Goal: Information Seeking & Learning: Learn about a topic

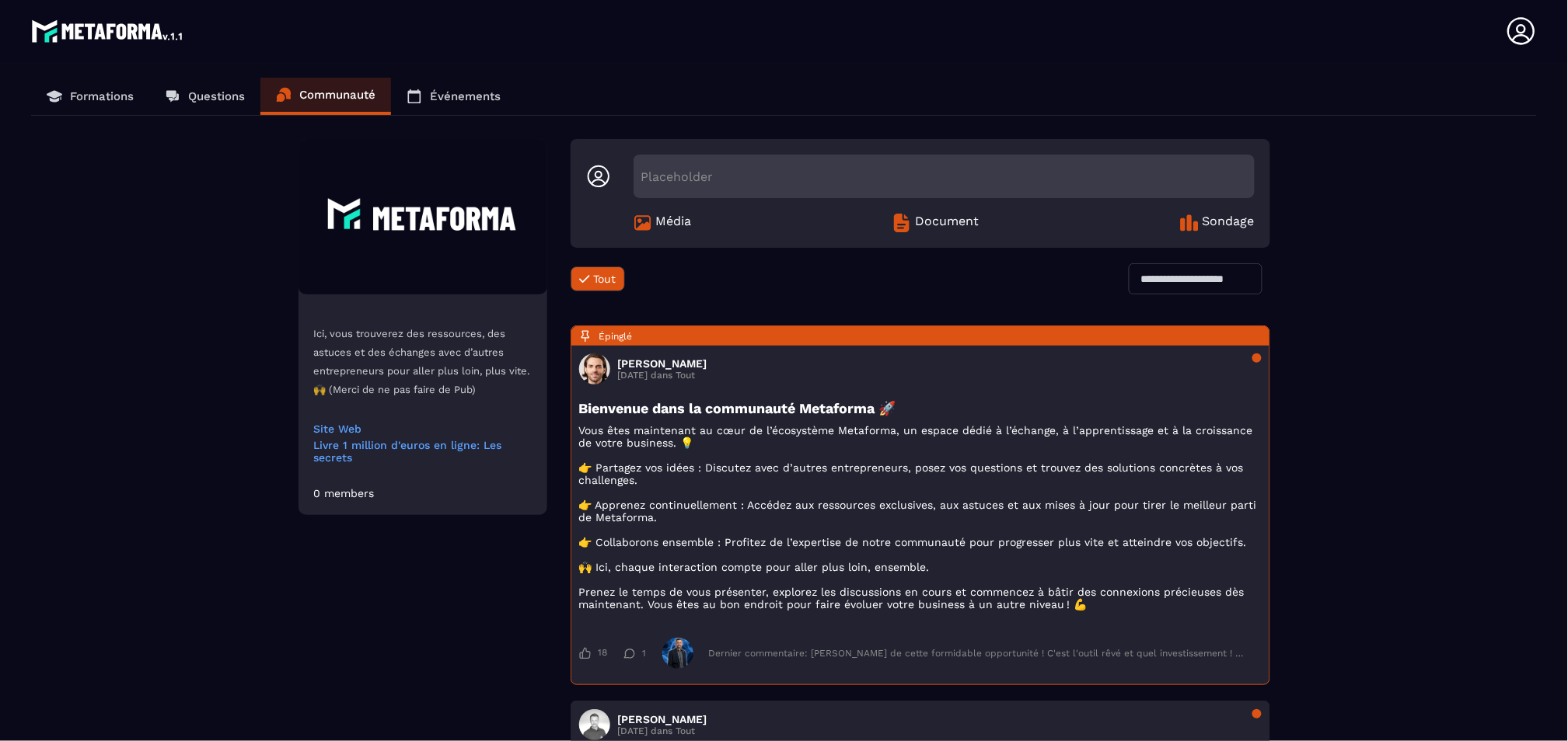
click at [464, 104] on link "Événements" at bounding box center [453, 96] width 125 height 37
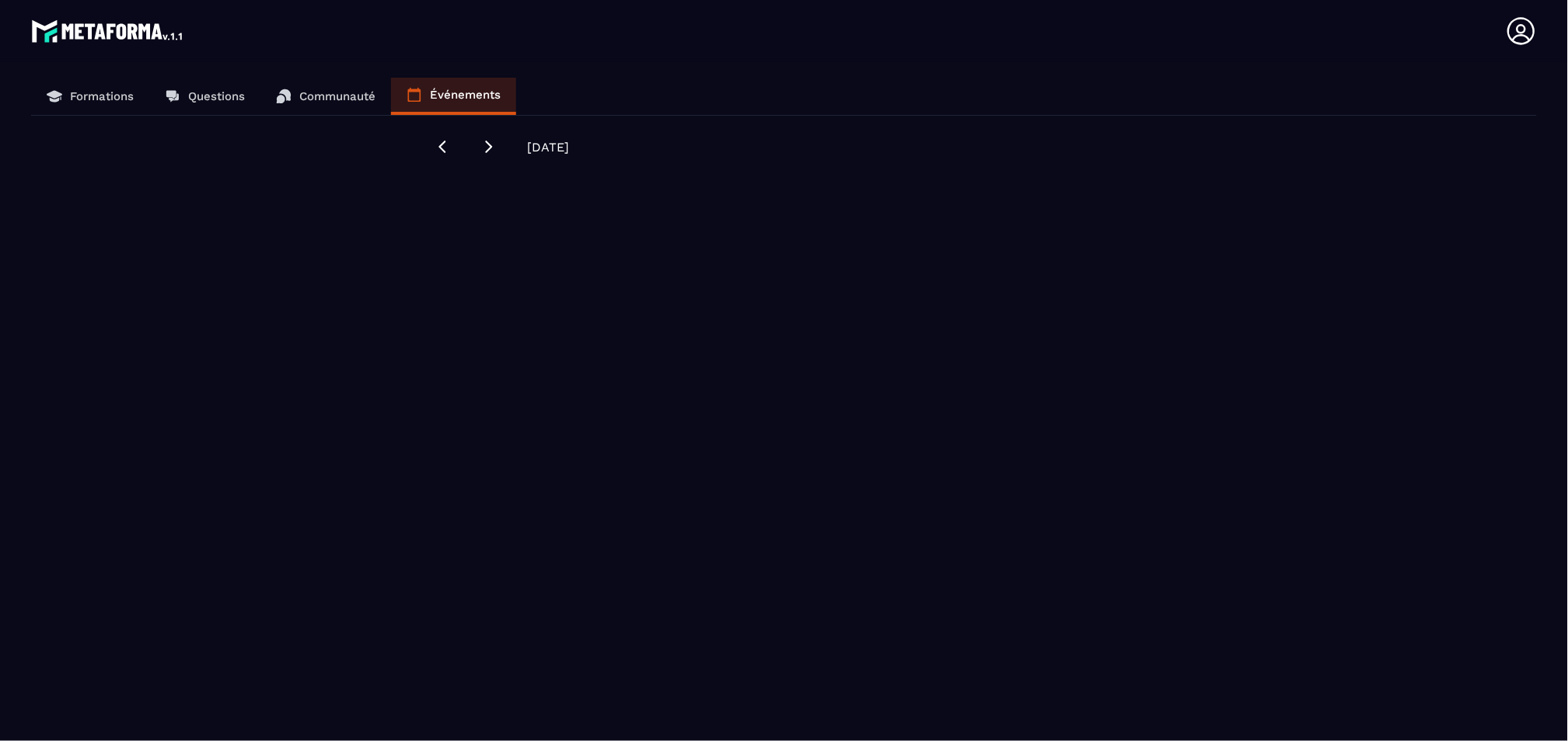
click at [131, 96] on p "Formations" at bounding box center [102, 95] width 64 height 14
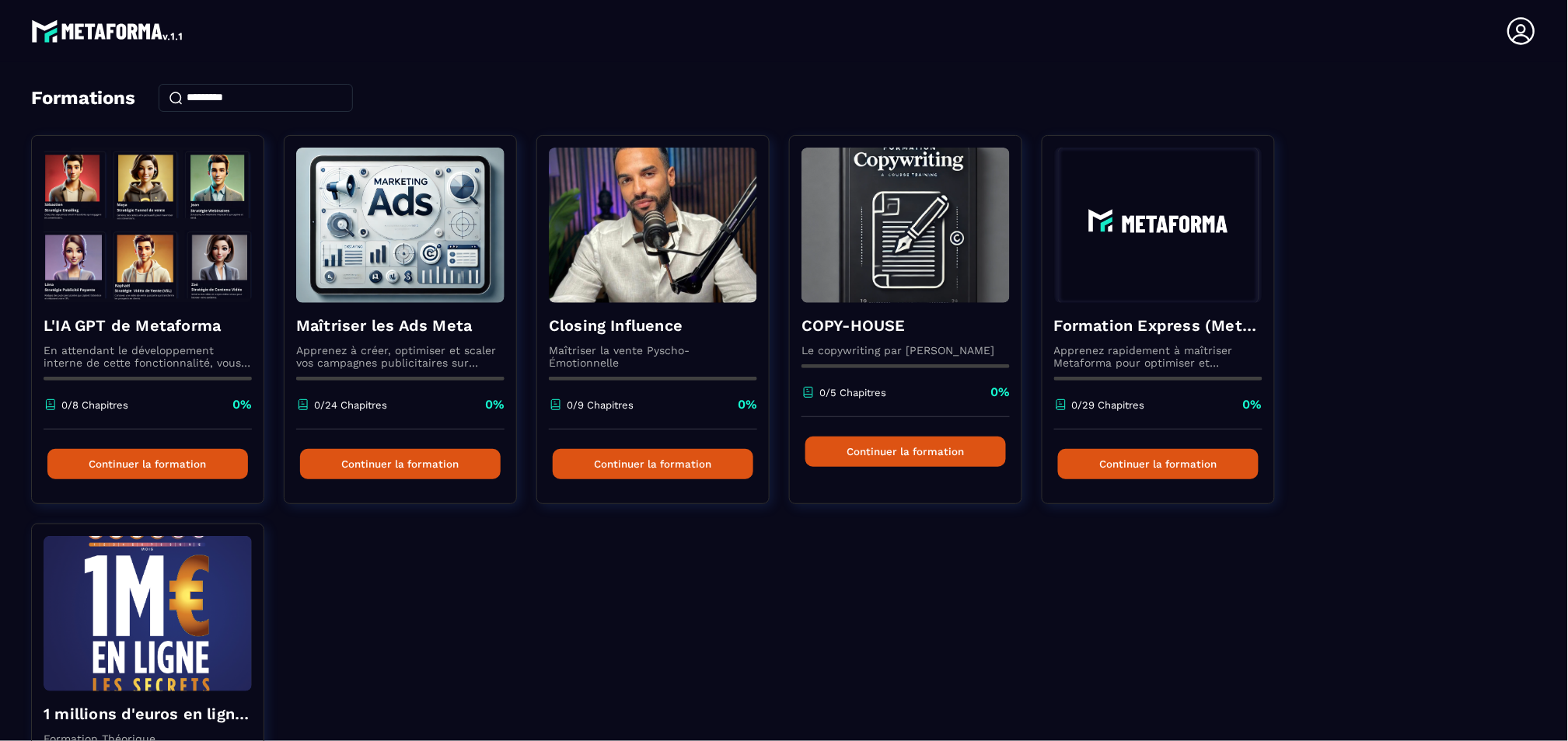
scroll to position [270, 0]
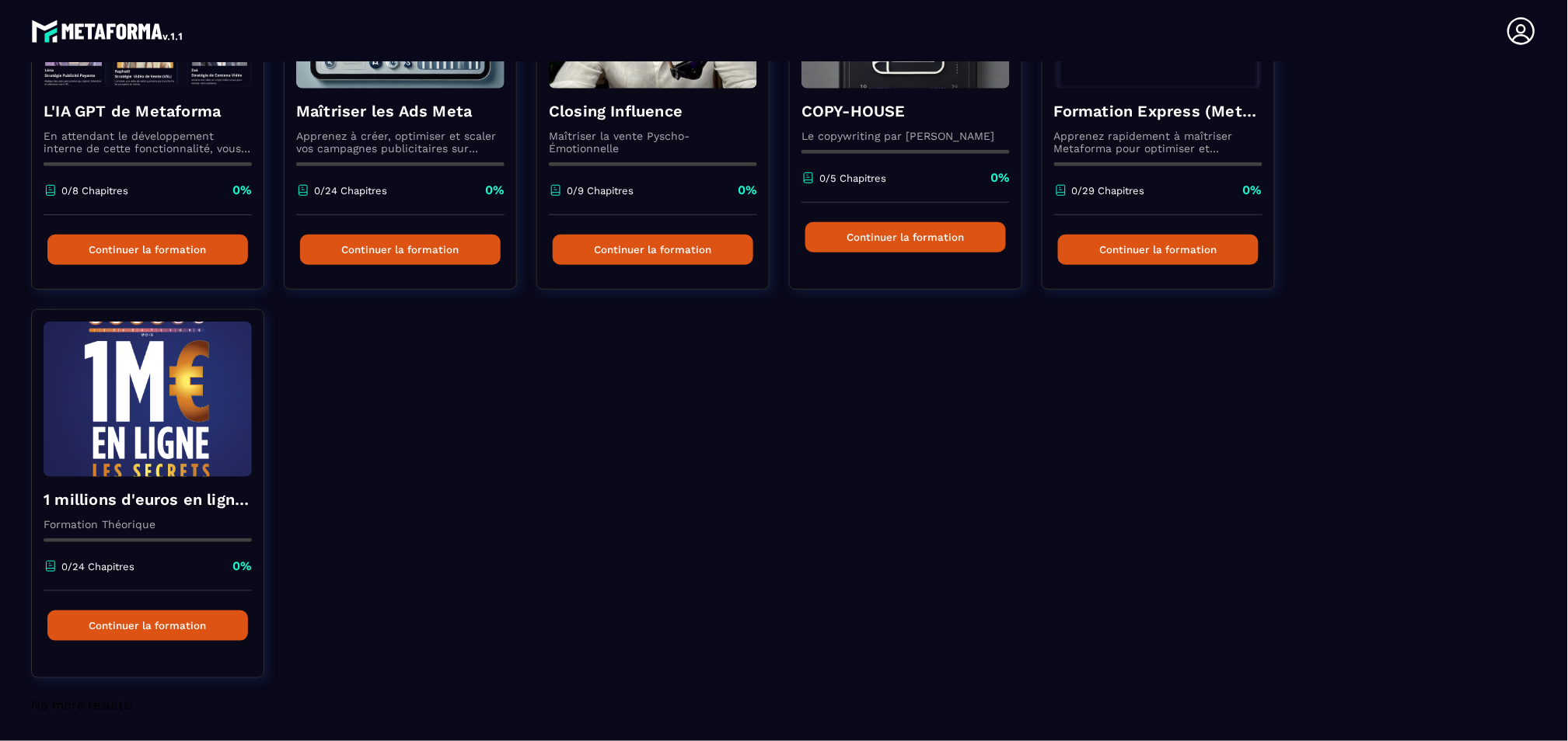
click at [423, 548] on div "L'IA GPT de Metaforma En attendant le développement interne de cette fonctionna…" at bounding box center [784, 308] width 1506 height 777
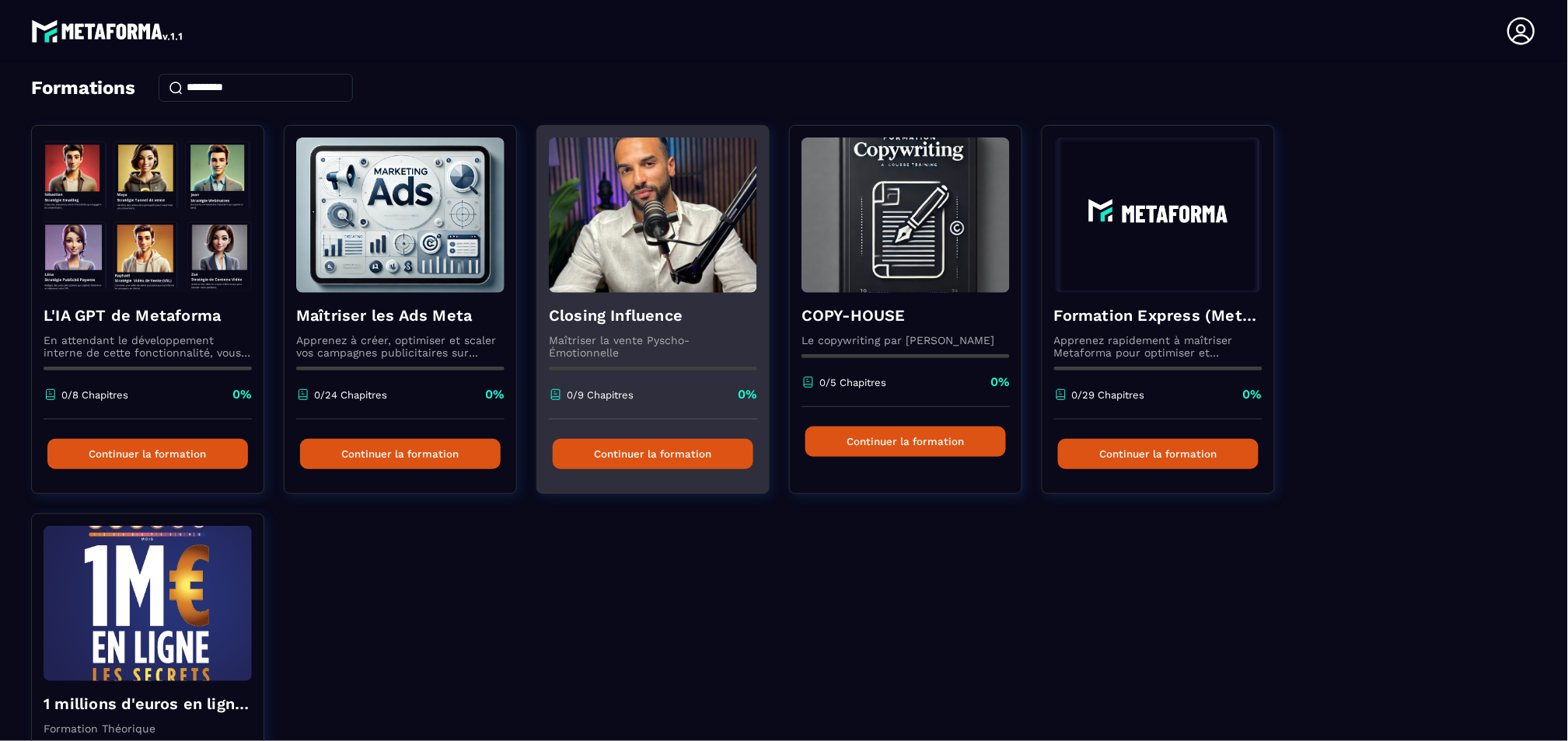
scroll to position [0, 0]
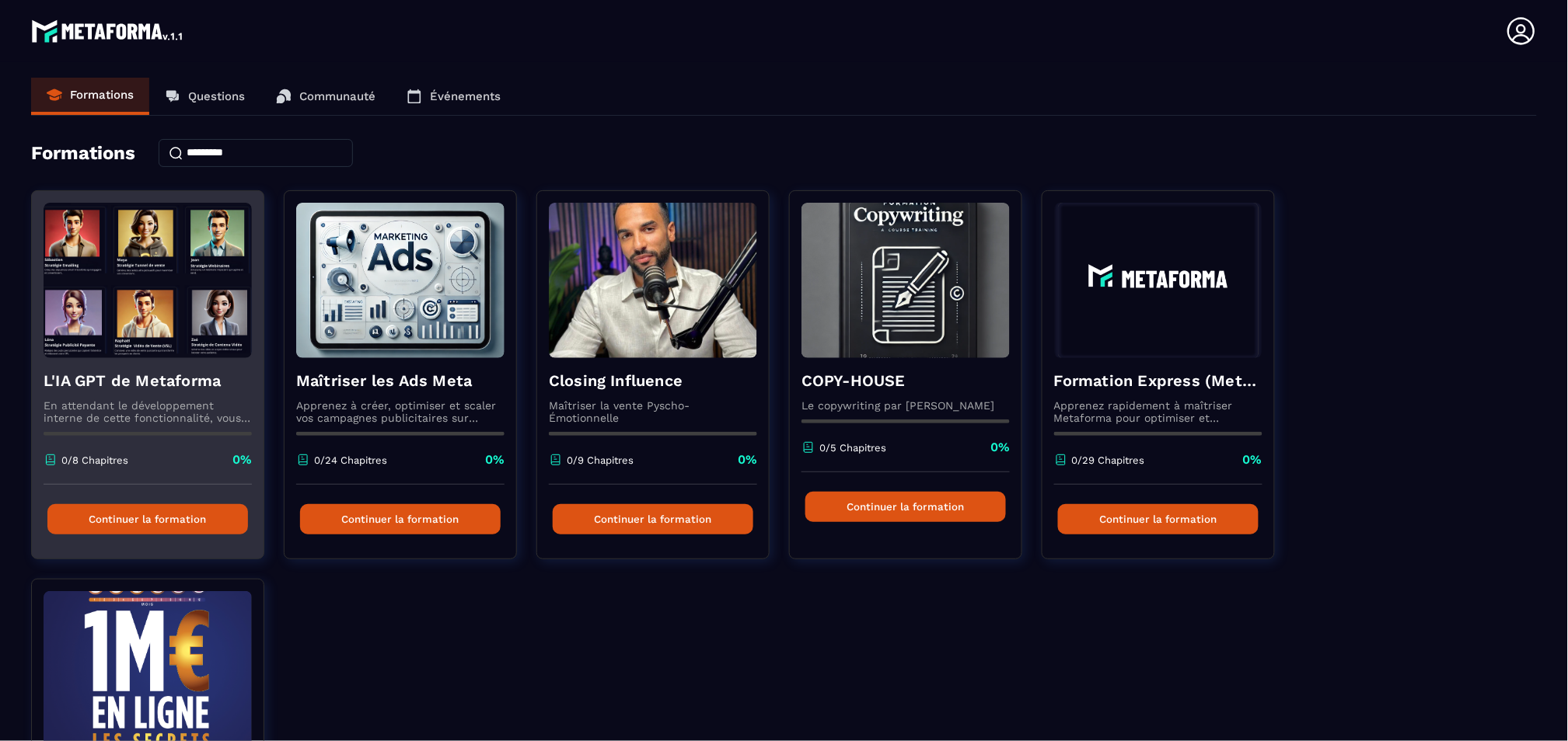
click at [181, 521] on button "Continuer la formation" at bounding box center [147, 520] width 200 height 31
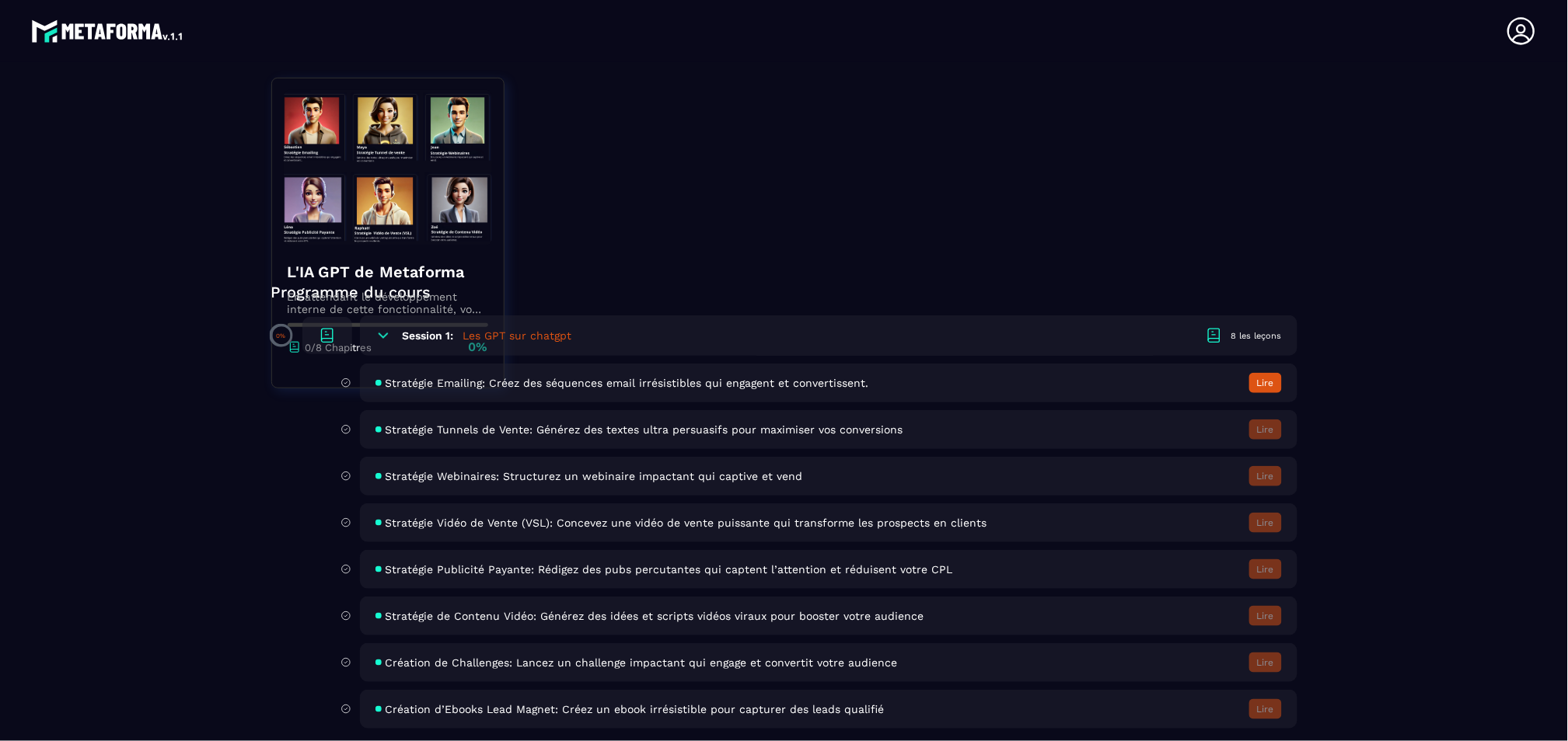
scroll to position [309, 0]
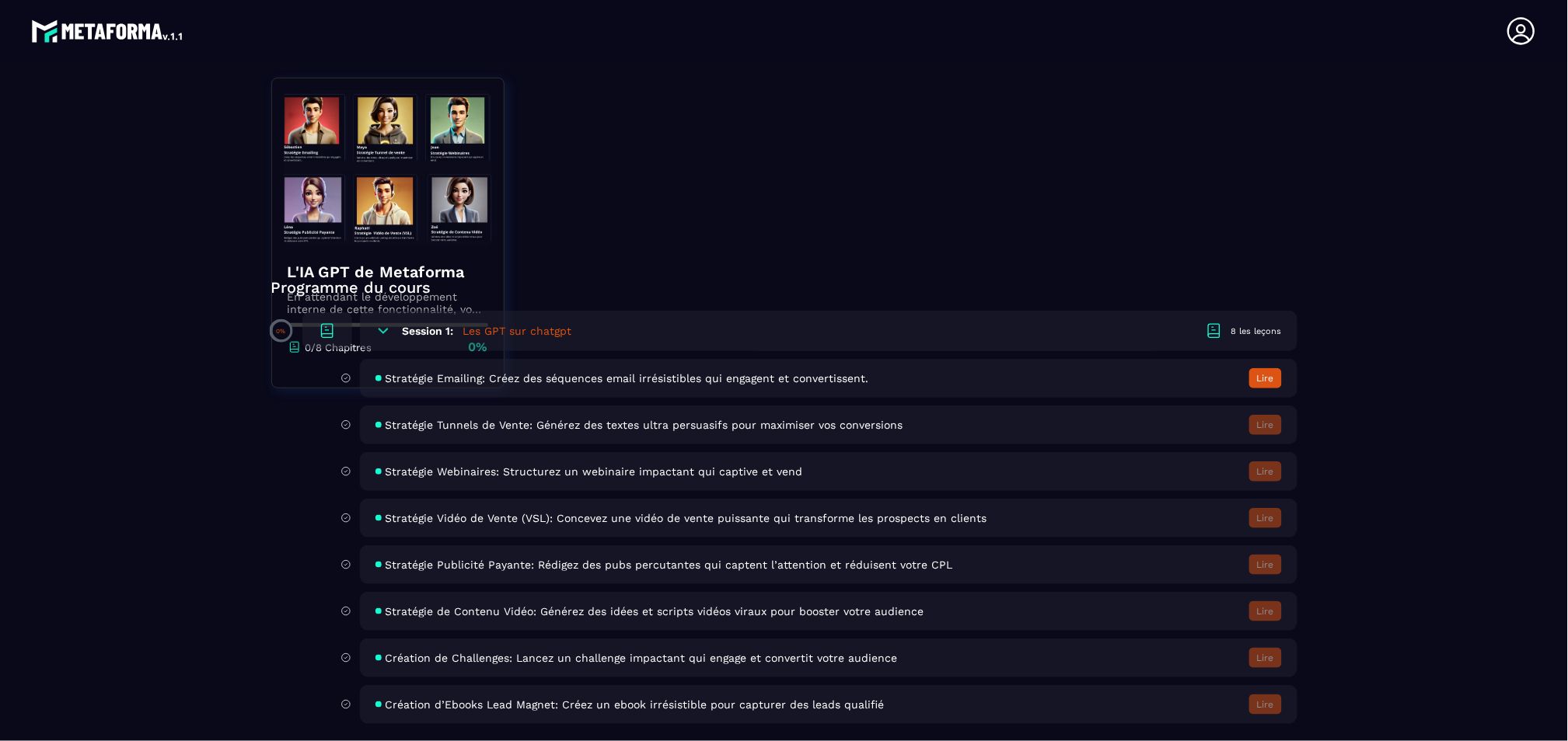
click at [1264, 371] on button "Lire" at bounding box center [1265, 379] width 32 height 20
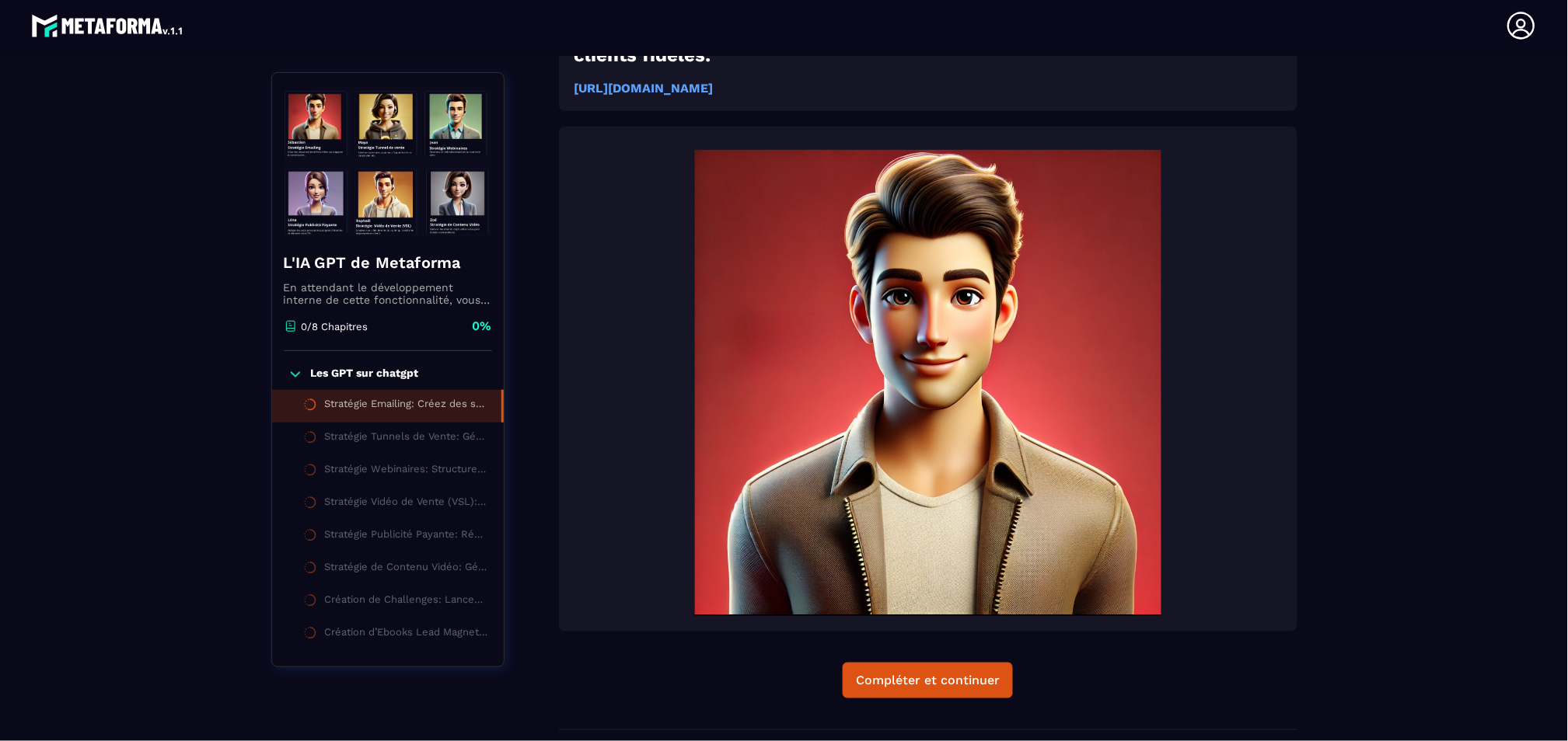
scroll to position [282, 0]
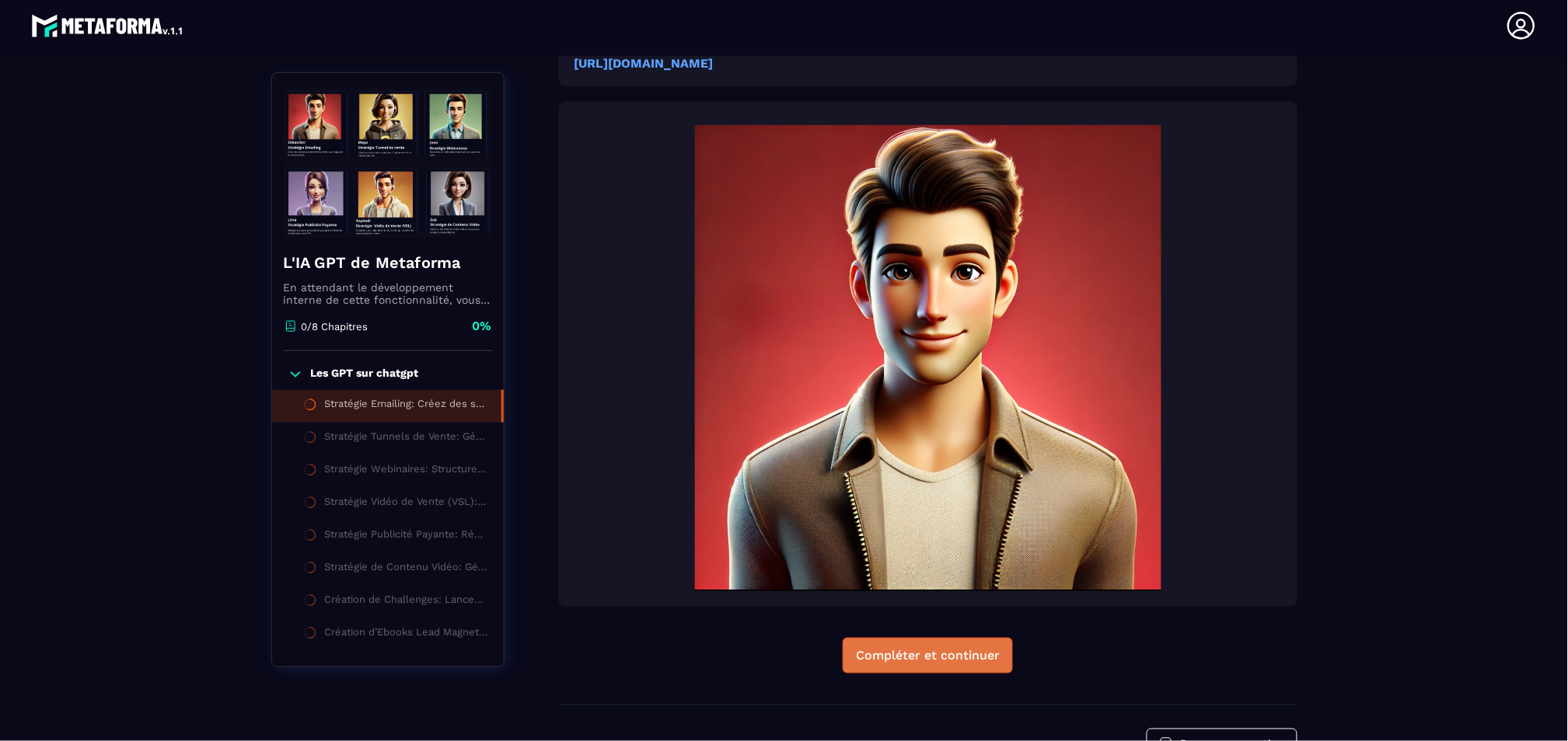
click at [959, 645] on button "Compléter et continuer" at bounding box center [928, 656] width 171 height 36
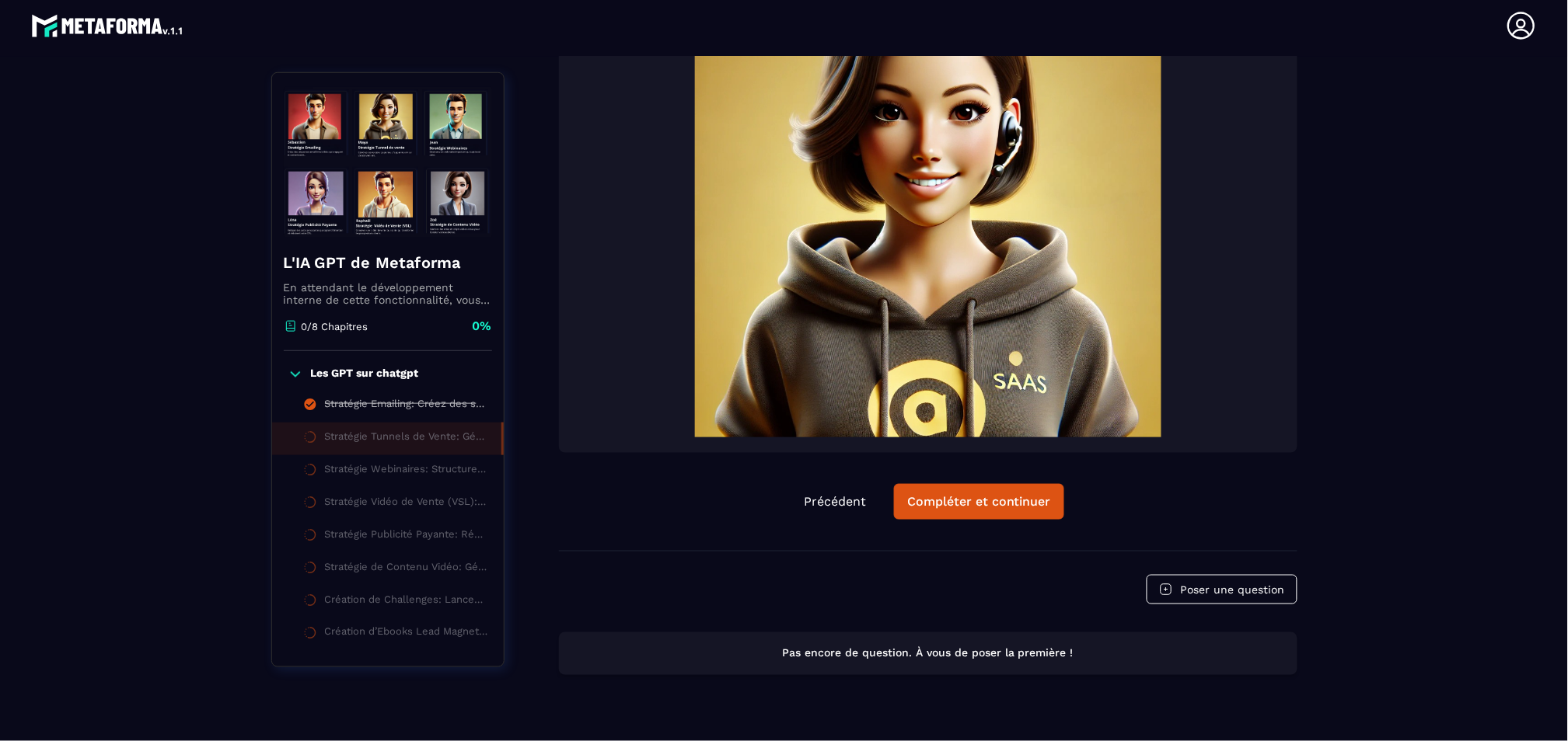
scroll to position [488, 0]
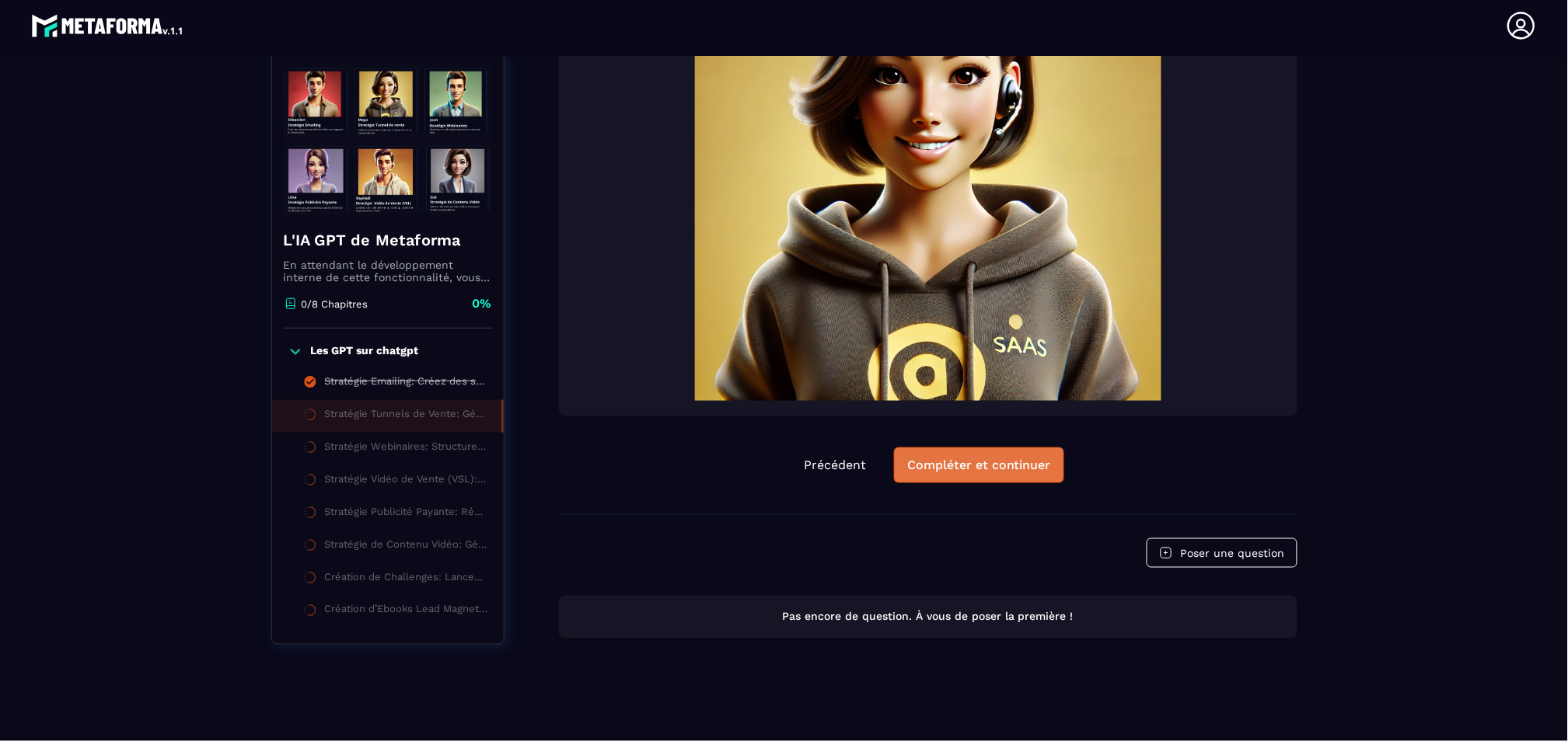
click at [953, 465] on div "Compléter et continuer" at bounding box center [979, 465] width 144 height 16
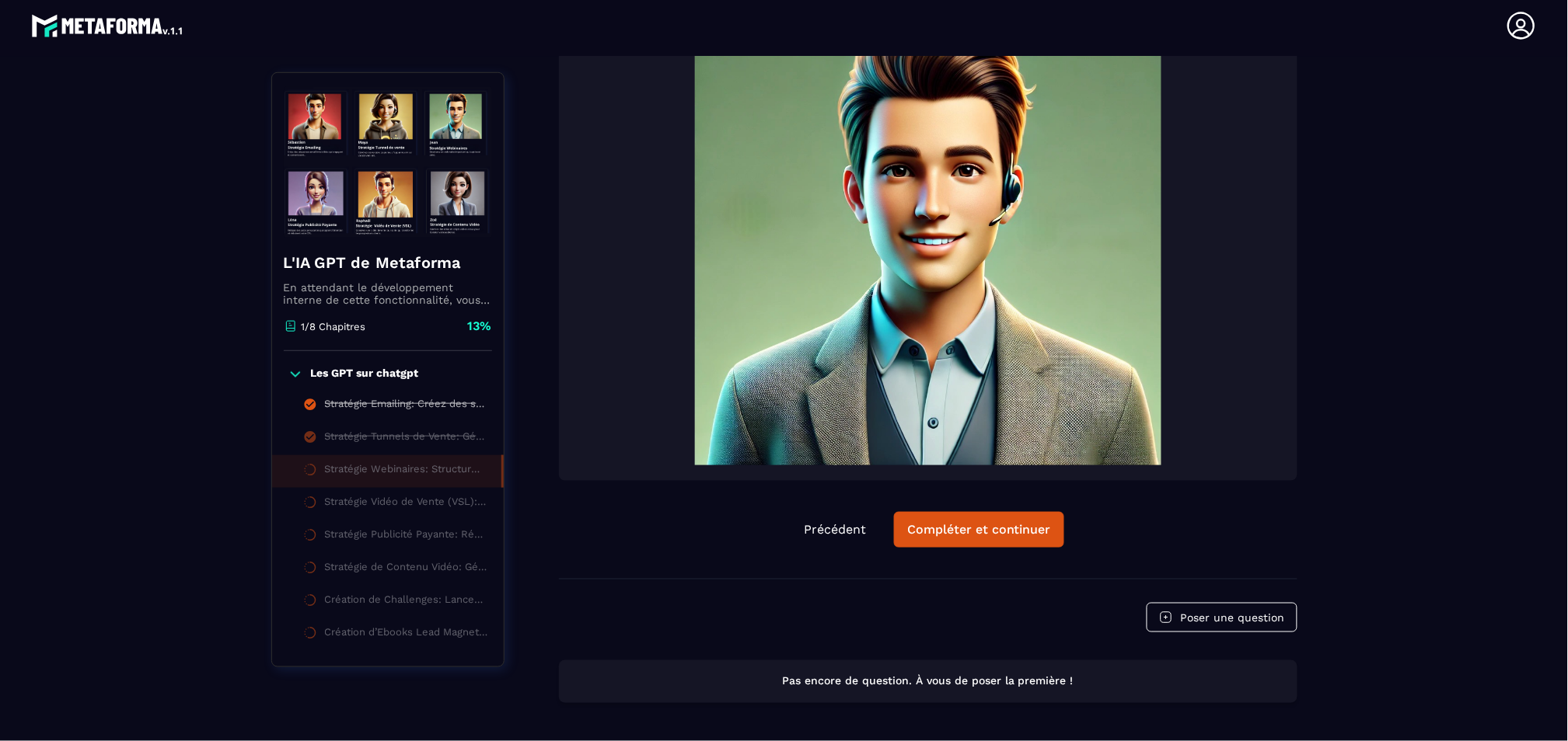
scroll to position [471, 0]
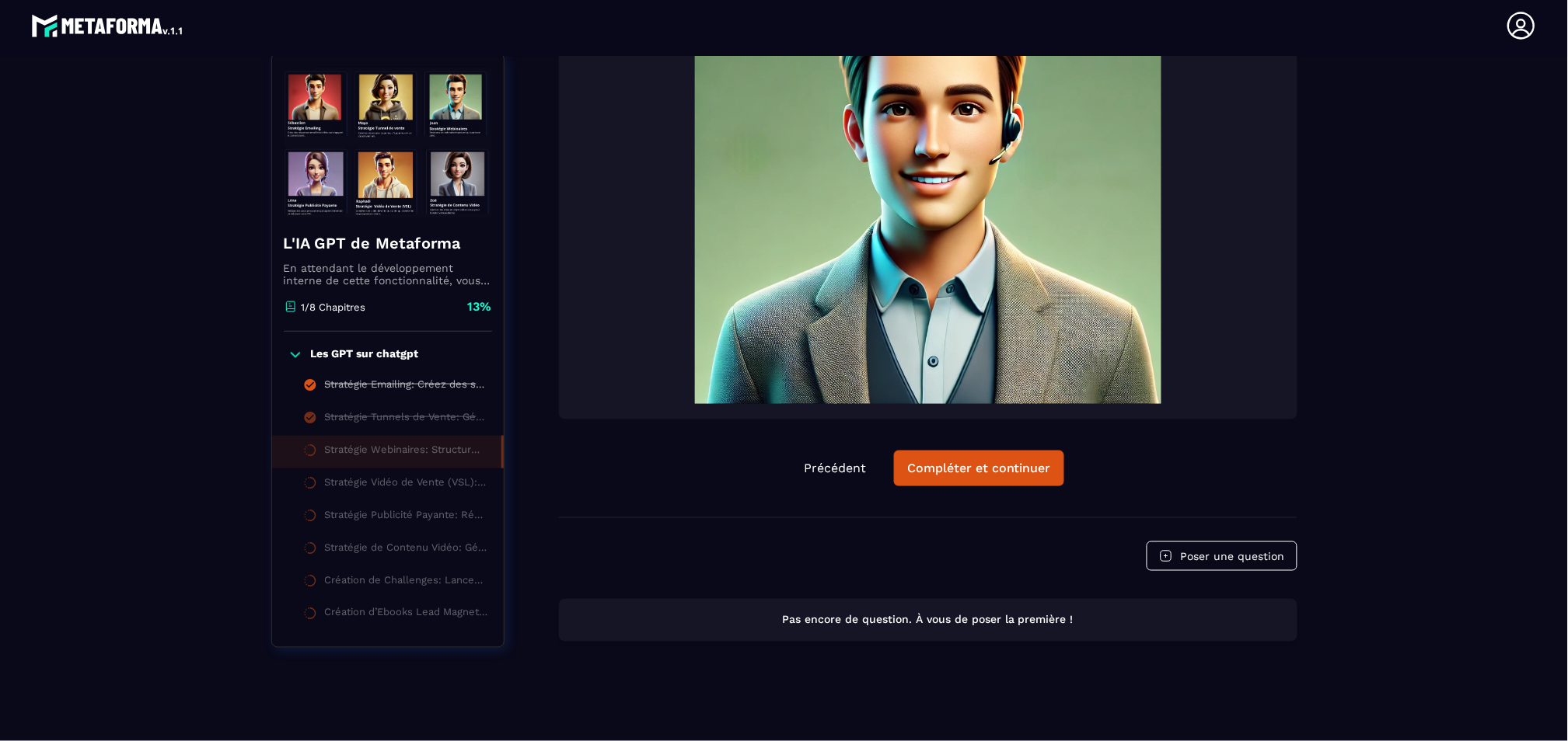
click at [972, 620] on p "Pas encore de question. À vous de poser la première !" at bounding box center [928, 621] width 711 height 15
click at [1200, 549] on button "Poser une question" at bounding box center [1222, 557] width 151 height 30
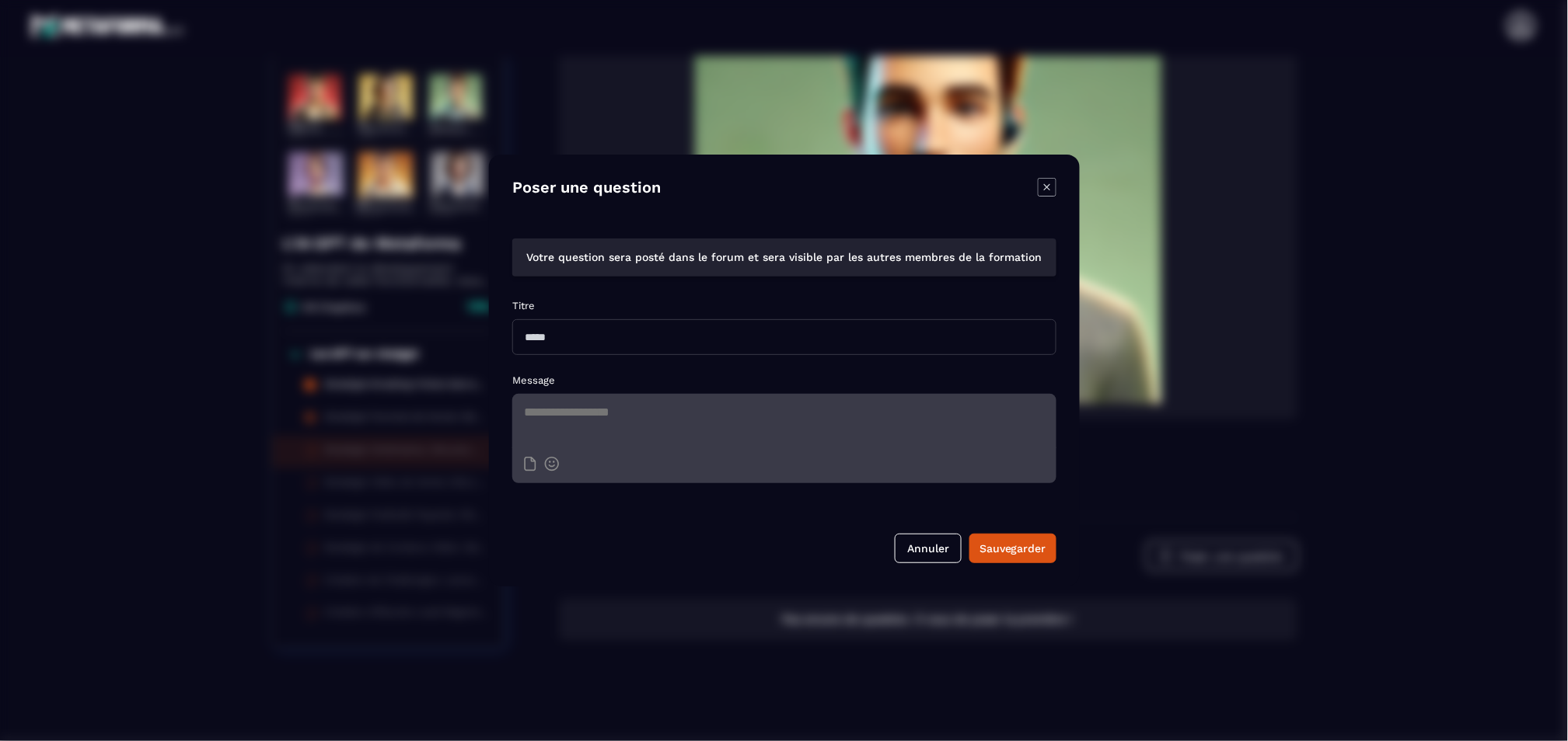
click at [1054, 187] on icon "Modal window" at bounding box center [1047, 187] width 19 height 19
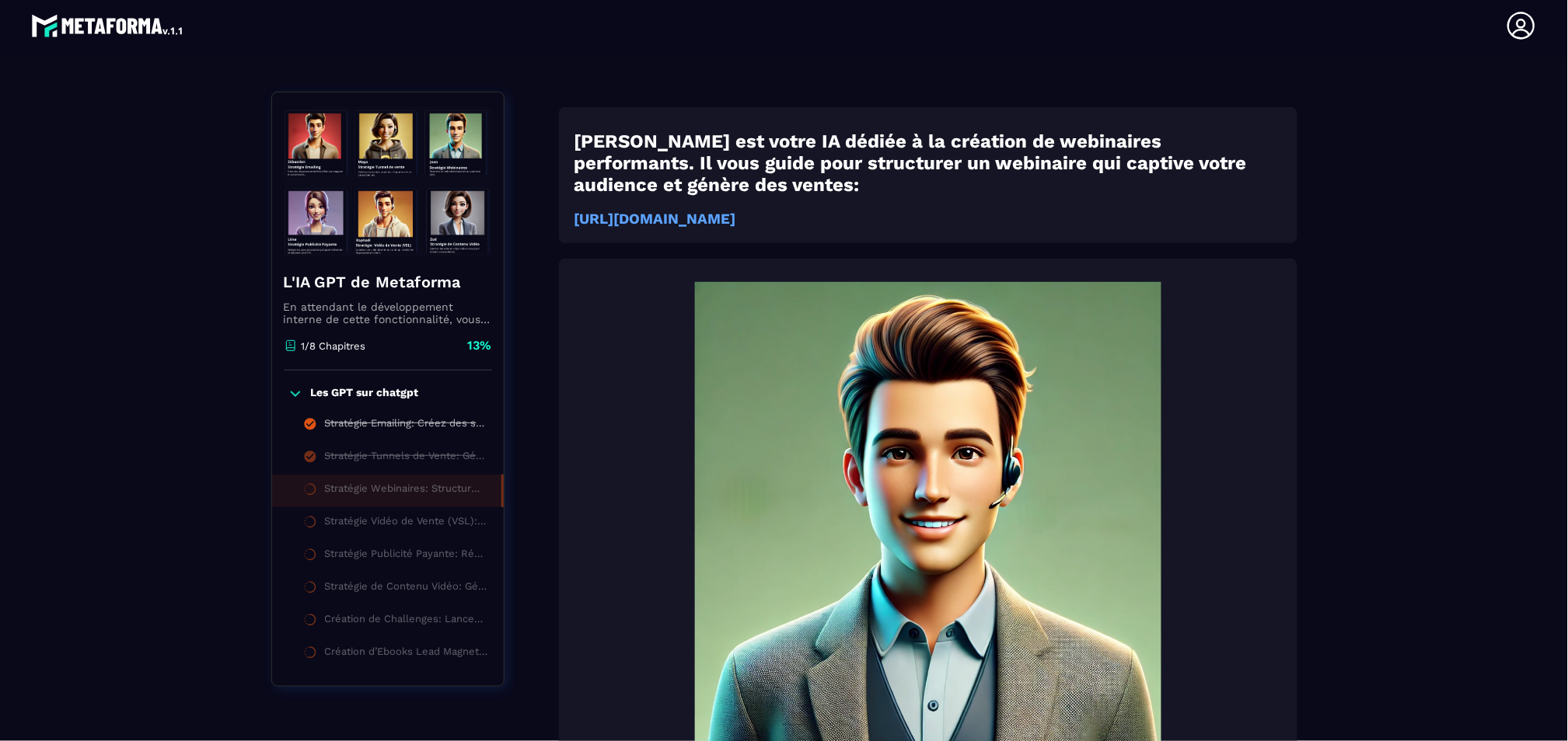
scroll to position [126, 0]
